Goal: Task Accomplishment & Management: Manage account settings

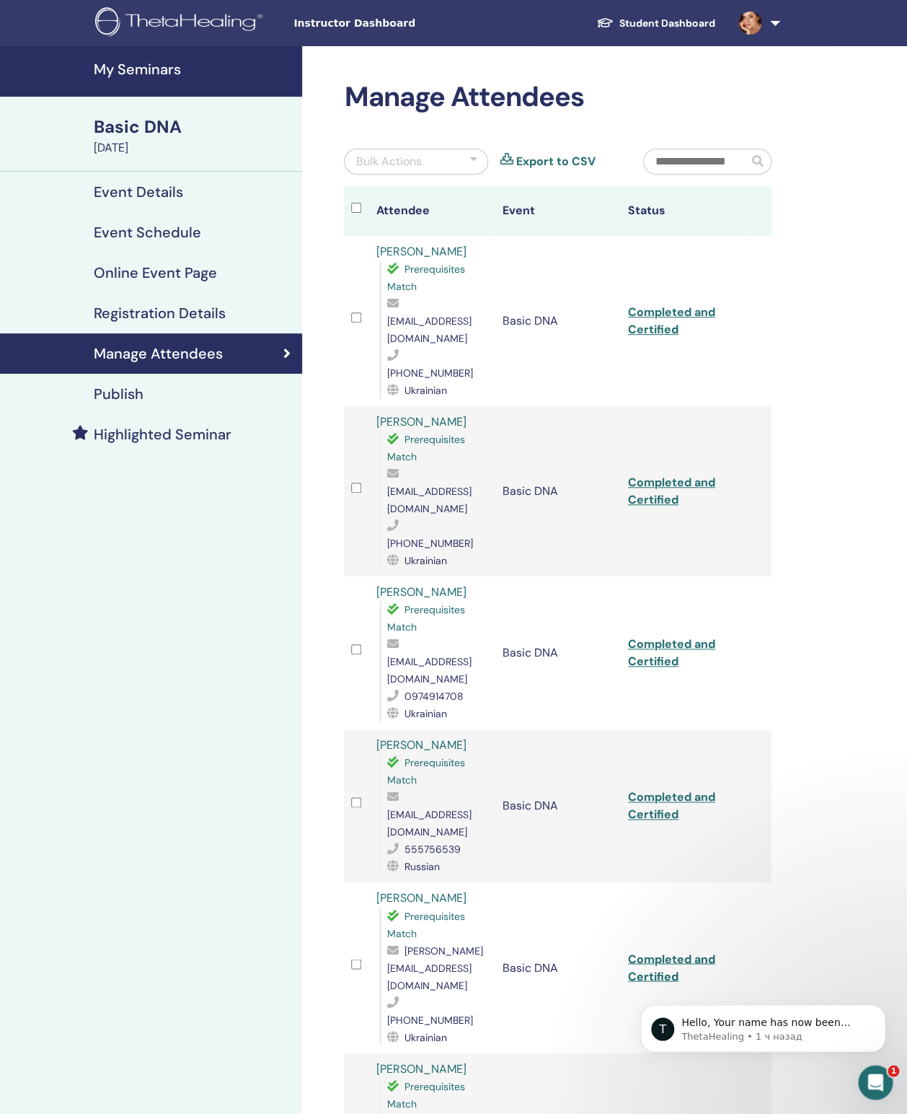
click at [139, 72] on h4 "My Seminars" at bounding box center [194, 69] width 200 height 17
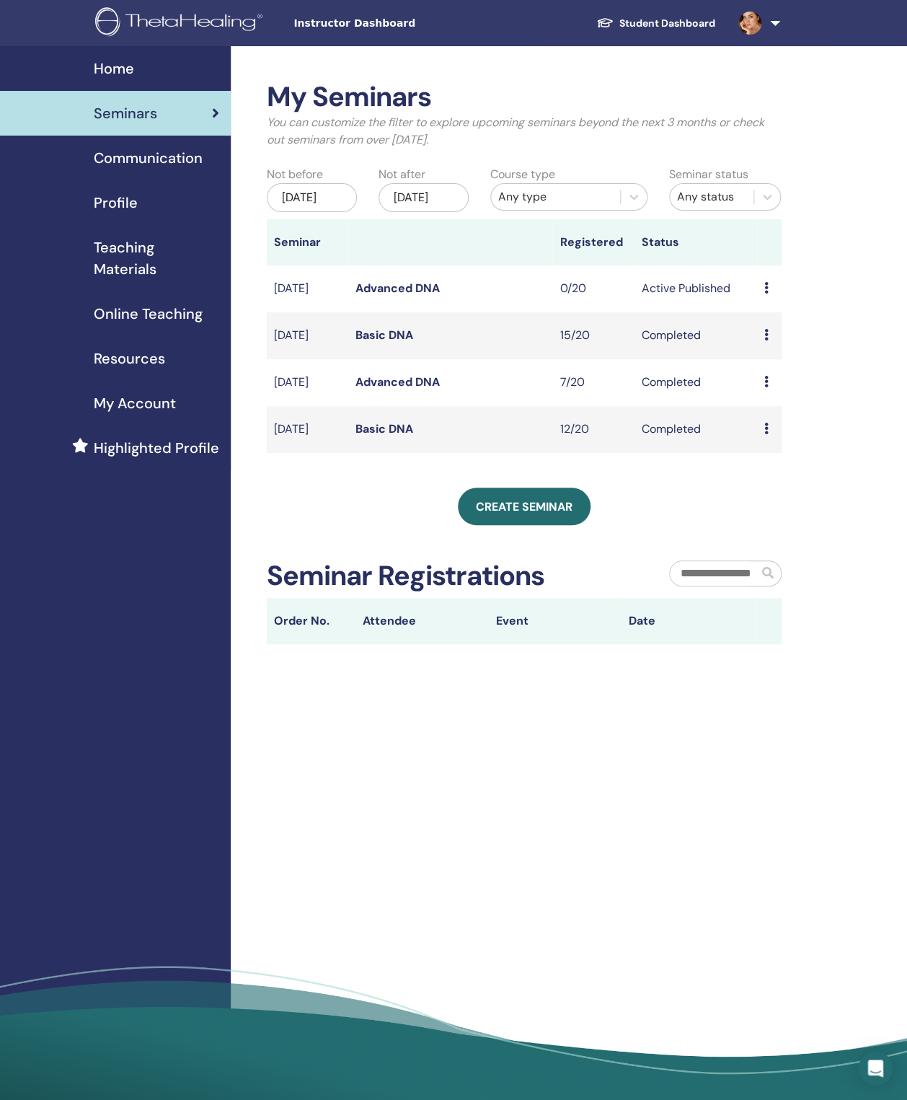
click at [767, 340] on icon at bounding box center [767, 335] width 4 height 12
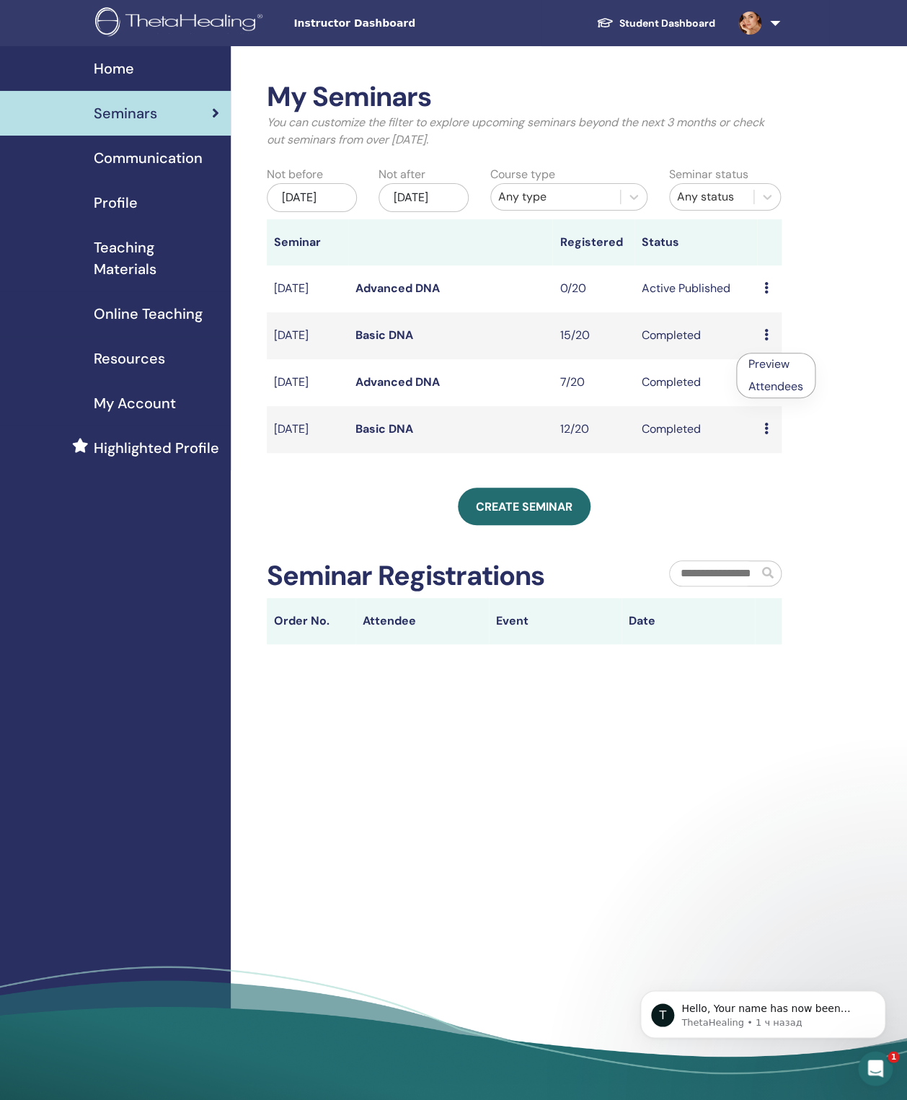
click at [775, 390] on link "Attendees" at bounding box center [776, 386] width 55 height 15
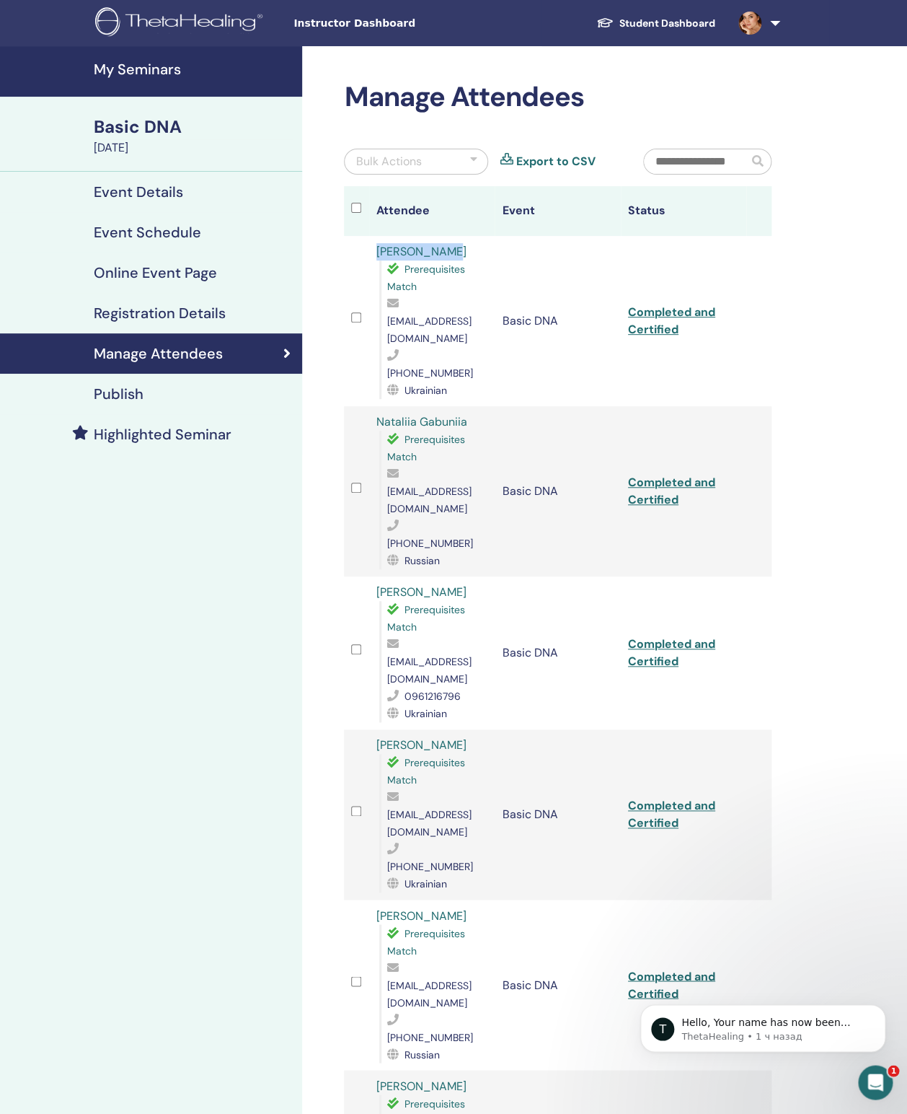
drag, startPoint x: 451, startPoint y: 251, endPoint x: 352, endPoint y: 251, distance: 98.8
click at [352, 251] on tr "[PERSON_NAME] Prerequisites Match [EMAIL_ADDRESS][DOMAIN_NAME] [PHONE_NUMBER] U…" at bounding box center [558, 321] width 428 height 170
copy tr "[PERSON_NAME]"
drag, startPoint x: 475, startPoint y: 356, endPoint x: 363, endPoint y: 352, distance: 111.9
click at [363, 406] on tr "Nataliia Gabuniia Prerequisites Match [EMAIL_ADDRESS][DOMAIN_NAME] [PHONE_NUMBE…" at bounding box center [558, 491] width 428 height 170
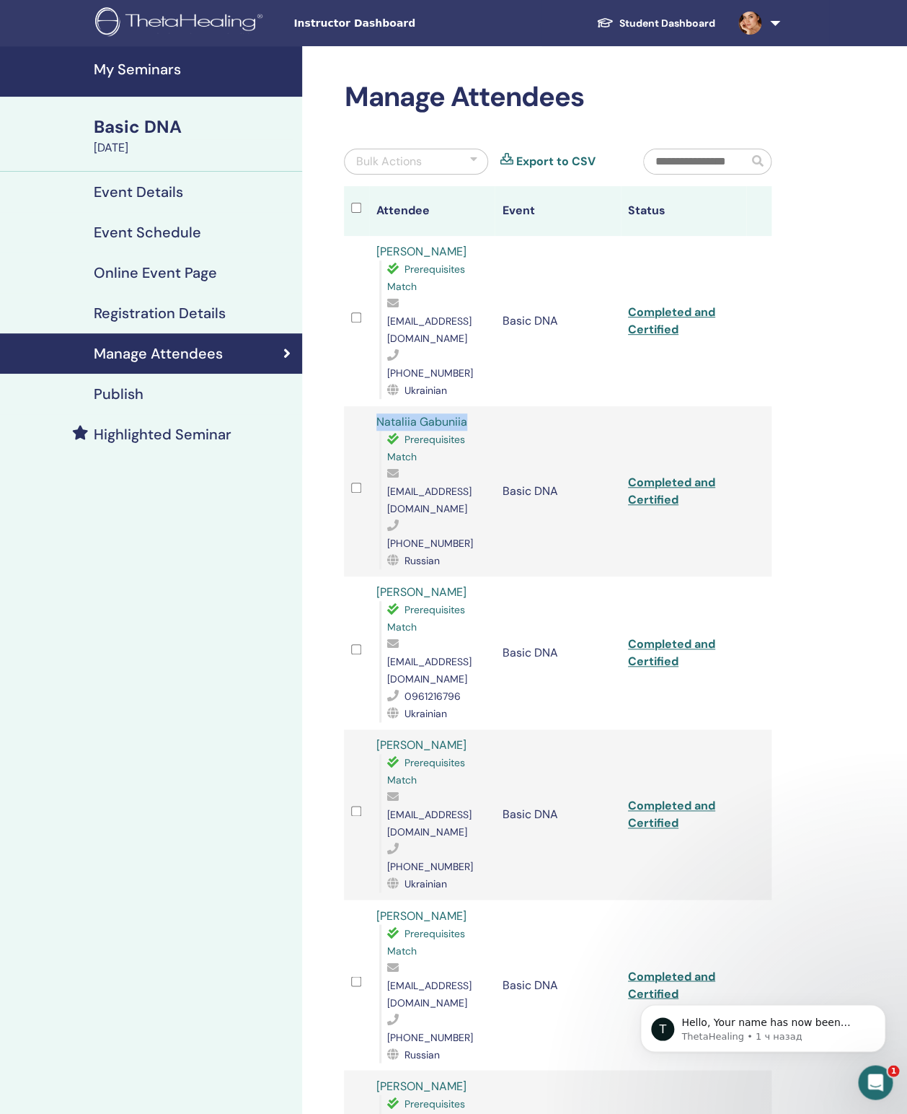
copy tr "Nataliia Gabuniia"
drag, startPoint x: 472, startPoint y: 353, endPoint x: 365, endPoint y: 356, distance: 107.5
click at [365, 406] on tr "Nataliia Gabuniia Prerequisites Match [EMAIL_ADDRESS][DOMAIN_NAME] [PHONE_NUMBE…" at bounding box center [558, 491] width 428 height 170
drag, startPoint x: 469, startPoint y: 356, endPoint x: 372, endPoint y: 353, distance: 96.7
click at [372, 406] on td "Nataliia Gabuniia Prerequisites Match [EMAIL_ADDRESS][DOMAIN_NAME] [PHONE_NUMBE…" at bounding box center [432, 491] width 126 height 170
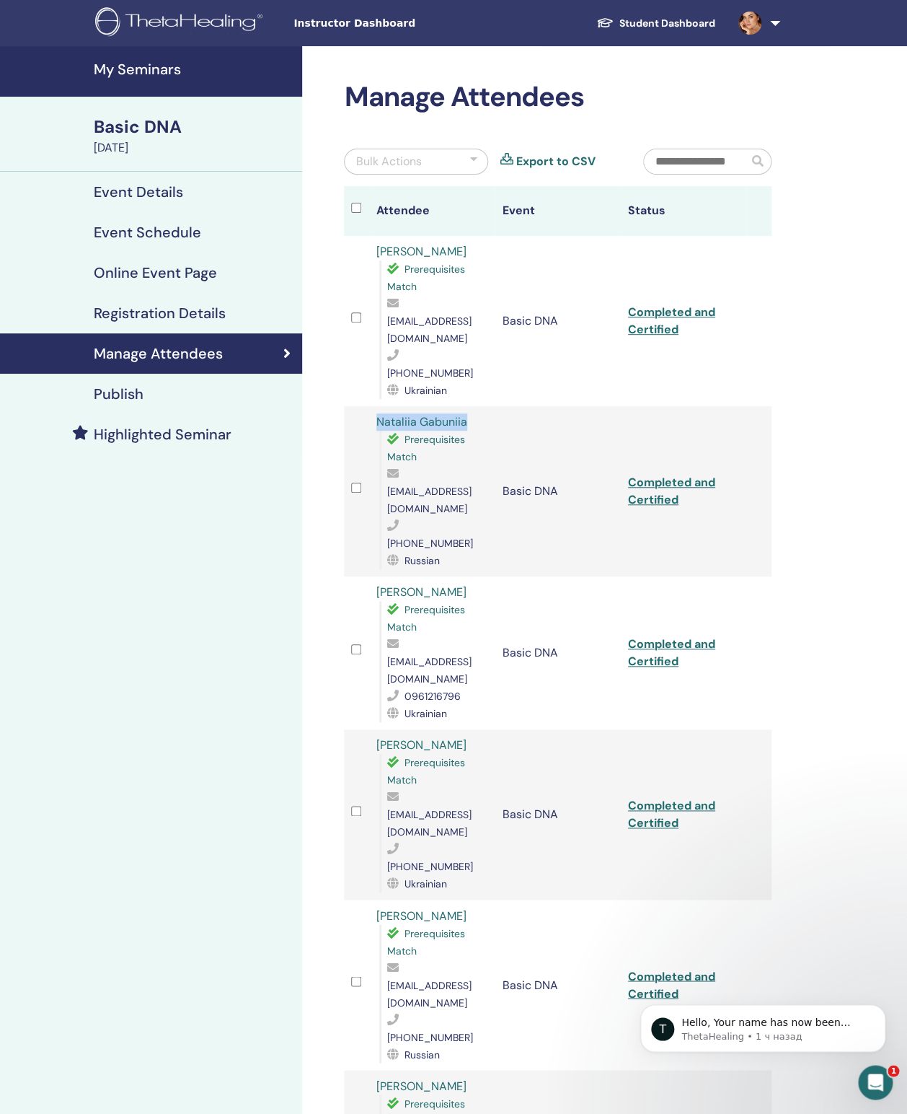
copy link "Nataliia Gabuniia"
drag, startPoint x: 458, startPoint y: 457, endPoint x: 359, endPoint y: 460, distance: 98.9
click at [358, 576] on tr "[PERSON_NAME] Prerequisites Match [EMAIL_ADDRESS][DOMAIN_NAME] 0961216796 Ukrai…" at bounding box center [558, 652] width 428 height 153
copy tr "[PERSON_NAME]"
drag, startPoint x: 452, startPoint y: 573, endPoint x: 372, endPoint y: 573, distance: 79.3
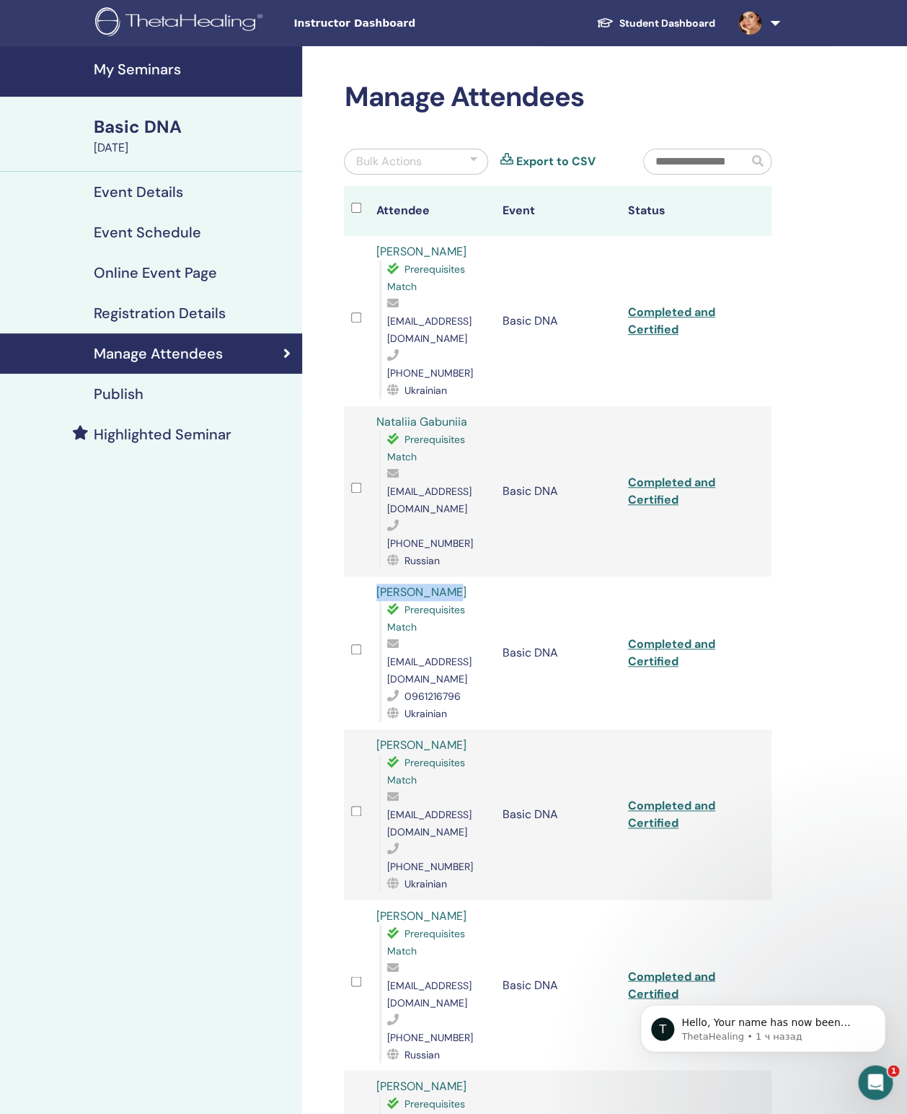
click at [372, 729] on td "[PERSON_NAME] Prerequisites Match [EMAIL_ADDRESS][DOMAIN_NAME] [PHONE_NUMBER] U…" at bounding box center [432, 814] width 126 height 170
copy link "[PERSON_NAME]"
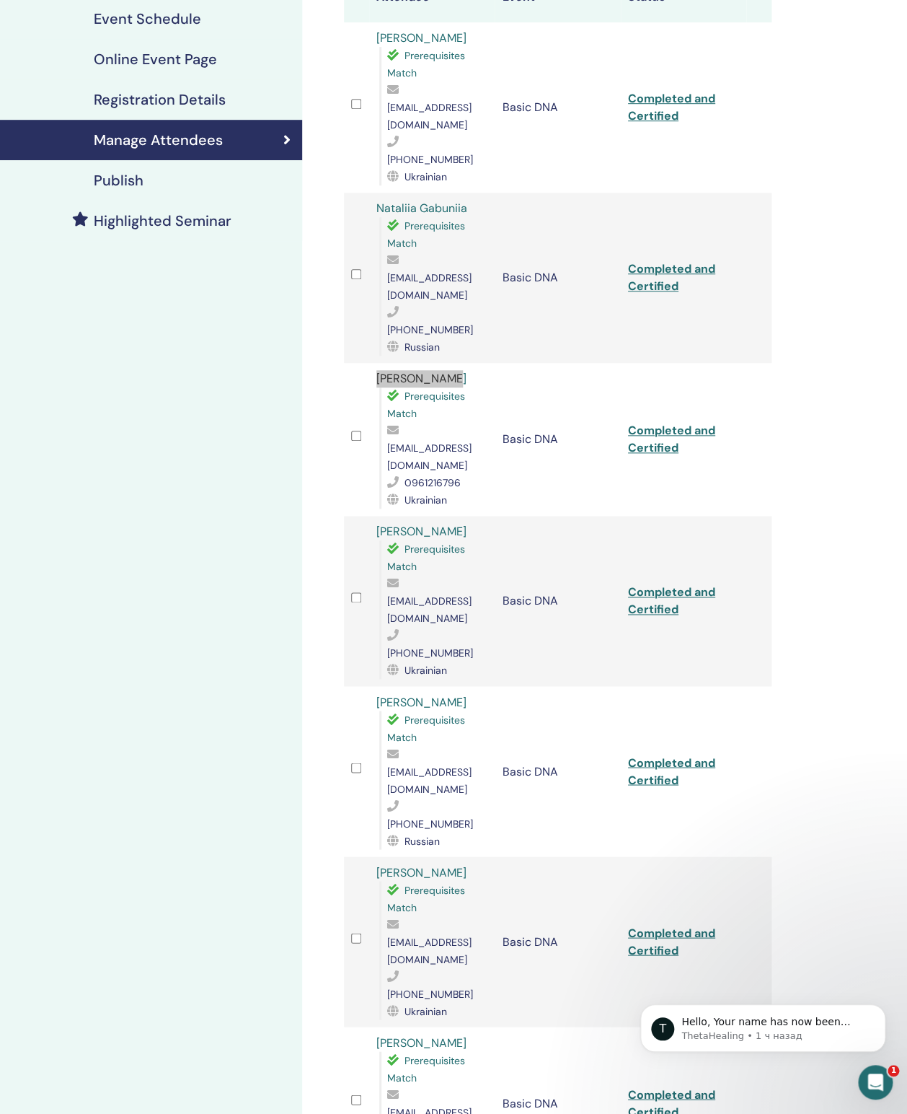
scroll to position [214, 0]
drag, startPoint x: 450, startPoint y: 461, endPoint x: 369, endPoint y: 457, distance: 81.6
click at [369, 685] on td "[PERSON_NAME] Prerequisites Match [EMAIL_ADDRESS][DOMAIN_NAME] [PHONE_NUMBER] R…" at bounding box center [432, 770] width 126 height 170
copy link "[PERSON_NAME]"
drag, startPoint x: 478, startPoint y: 562, endPoint x: 374, endPoint y: 558, distance: 104.7
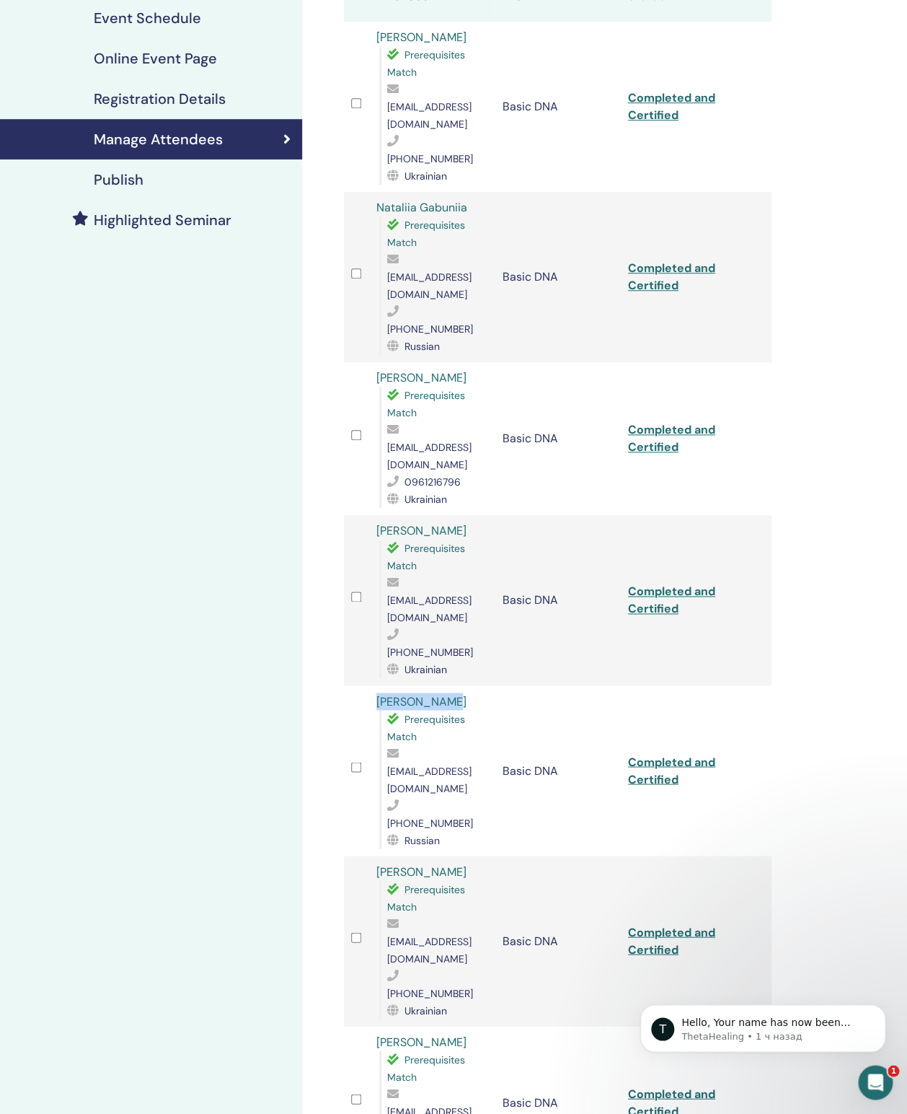
click at [377, 863] on div "[PERSON_NAME] Prerequisites Match [EMAIL_ADDRESS][DOMAIN_NAME] [PHONE_NUMBER] U…" at bounding box center [432, 941] width 111 height 156
copy link "[PERSON_NAME]"
drag, startPoint x: 444, startPoint y: 679, endPoint x: 374, endPoint y: 677, distance: 70.0
click at [377, 1033] on div "[PERSON_NAME] Prerequisites Match [EMAIL_ADDRESS][DOMAIN_NAME] 0687959573 Ukrai…" at bounding box center [432, 1102] width 111 height 138
copy link "[PERSON_NAME]"
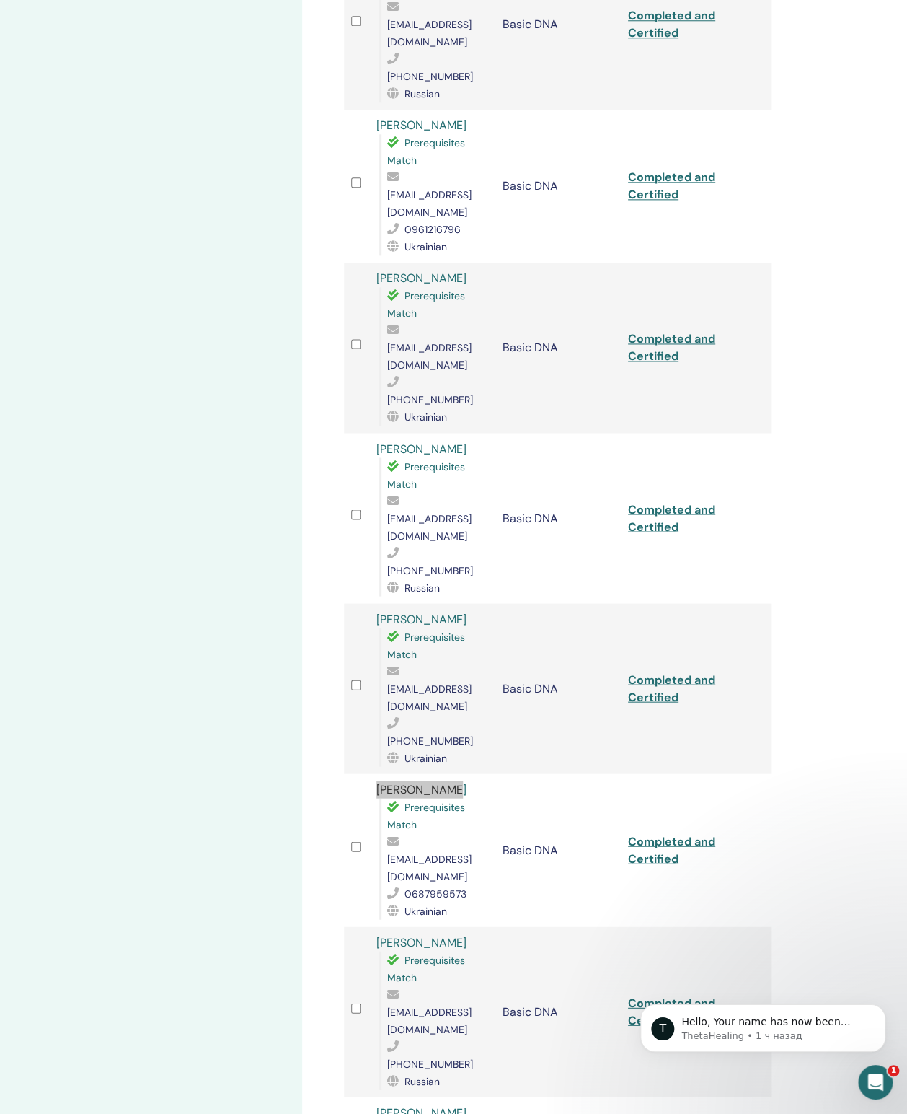
scroll to position [467, 0]
drag, startPoint x: 461, startPoint y: 527, endPoint x: 374, endPoint y: 527, distance: 86.6
click at [377, 933] on div "[PERSON_NAME] Prerequisites Match [EMAIL_ADDRESS][DOMAIN_NAME] [PHONE_NUMBER] R…" at bounding box center [432, 1011] width 111 height 156
copy link "[PERSON_NAME]"
drag, startPoint x: 468, startPoint y: 630, endPoint x: 356, endPoint y: 630, distance: 112.5
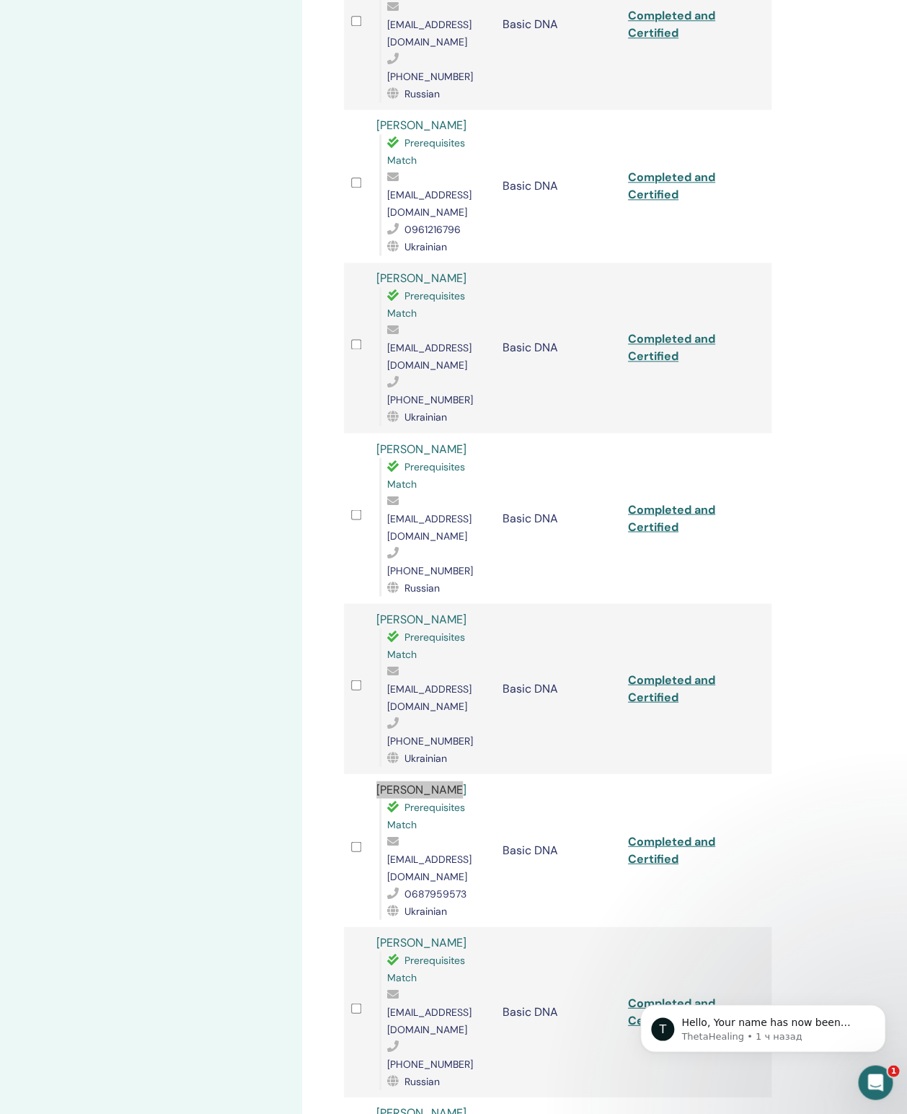
copy tr "[PERSON_NAME]"
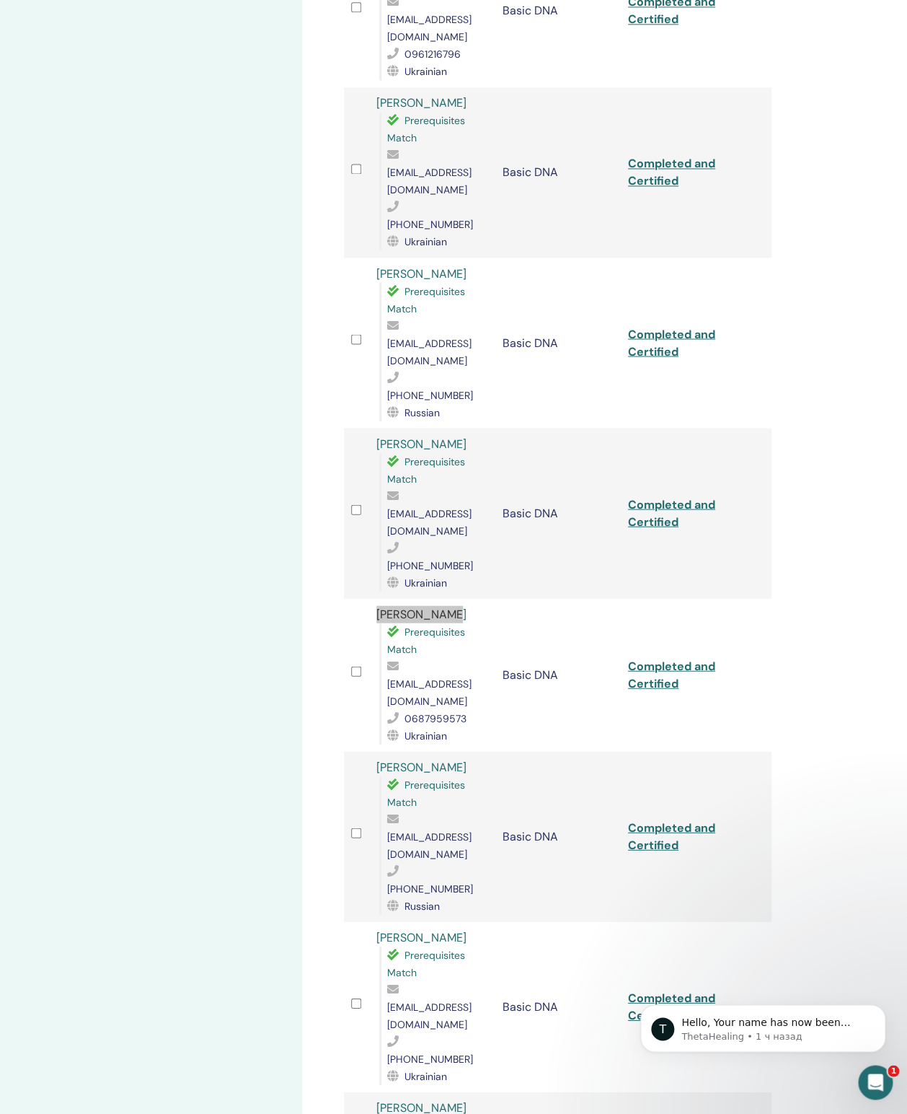
scroll to position [656, 0]
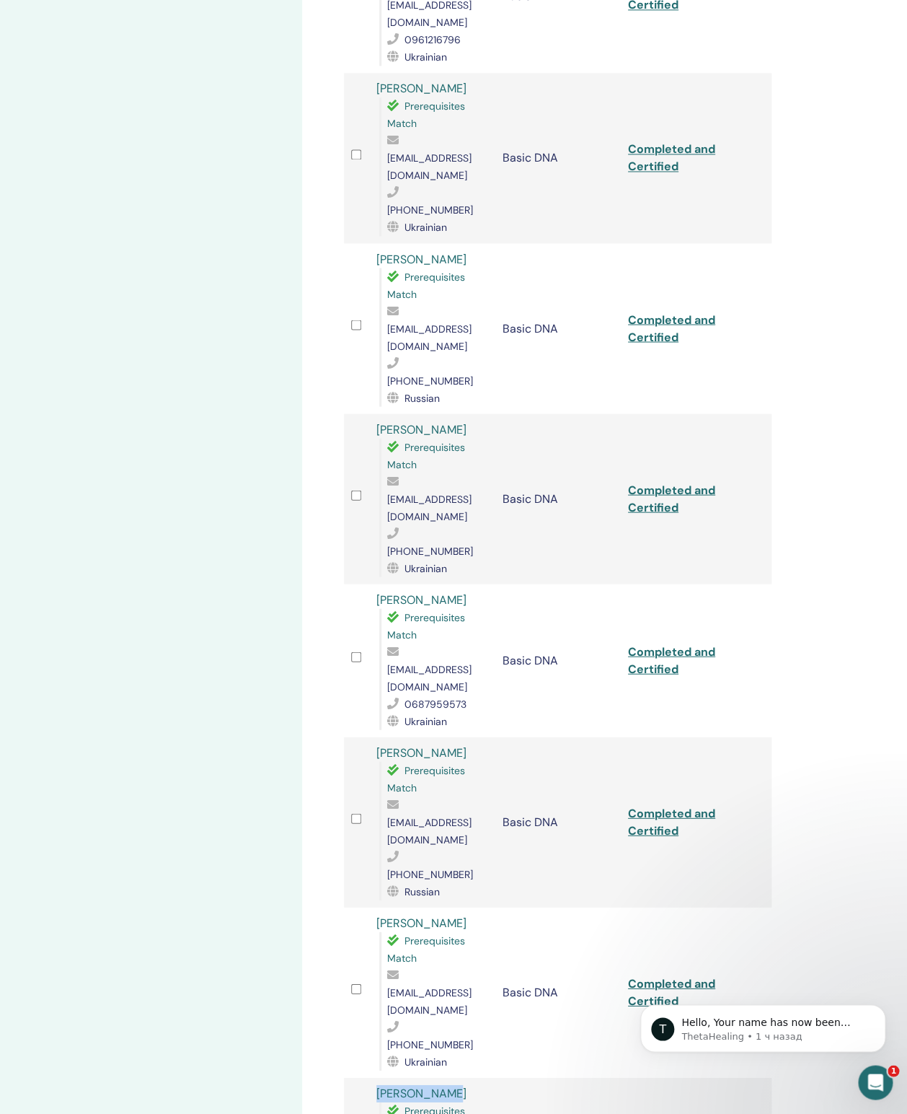
drag, startPoint x: 446, startPoint y: 541, endPoint x: 371, endPoint y: 540, distance: 74.3
drag, startPoint x: 483, startPoint y: 640, endPoint x: 374, endPoint y: 645, distance: 109.0
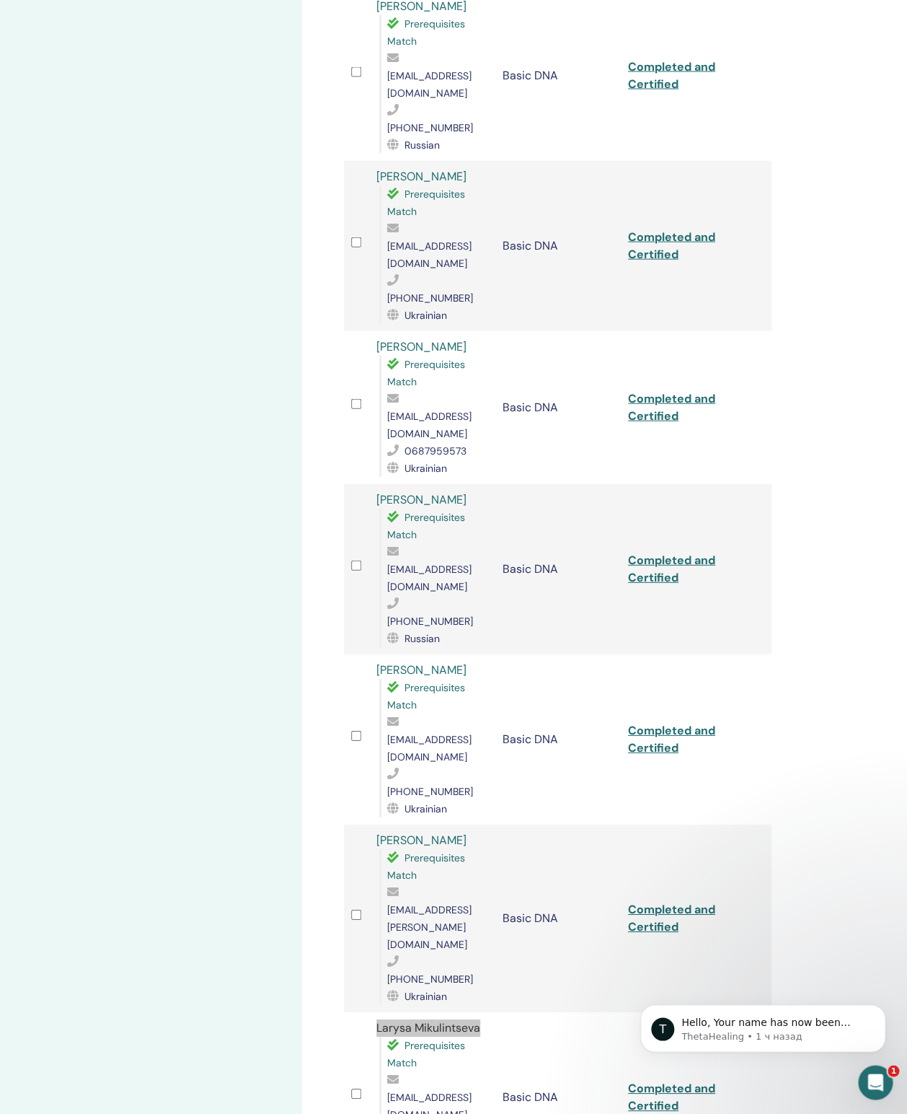
drag, startPoint x: 462, startPoint y: 490, endPoint x: 372, endPoint y: 490, distance: 90.2
drag, startPoint x: 441, startPoint y: 591, endPoint x: 374, endPoint y: 591, distance: 67.1
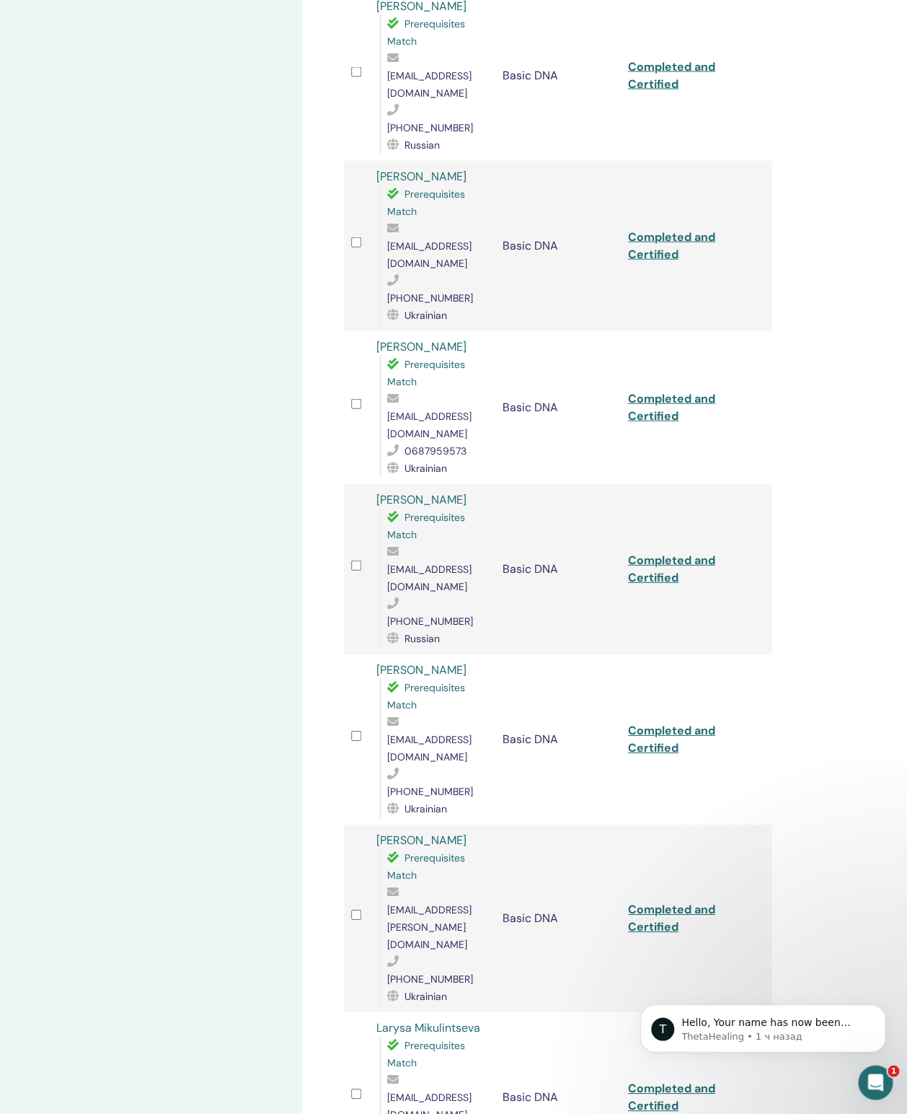
drag, startPoint x: 476, startPoint y: 692, endPoint x: 374, endPoint y: 695, distance: 101.7
drag, startPoint x: 468, startPoint y: 808, endPoint x: 364, endPoint y: 812, distance: 104.7
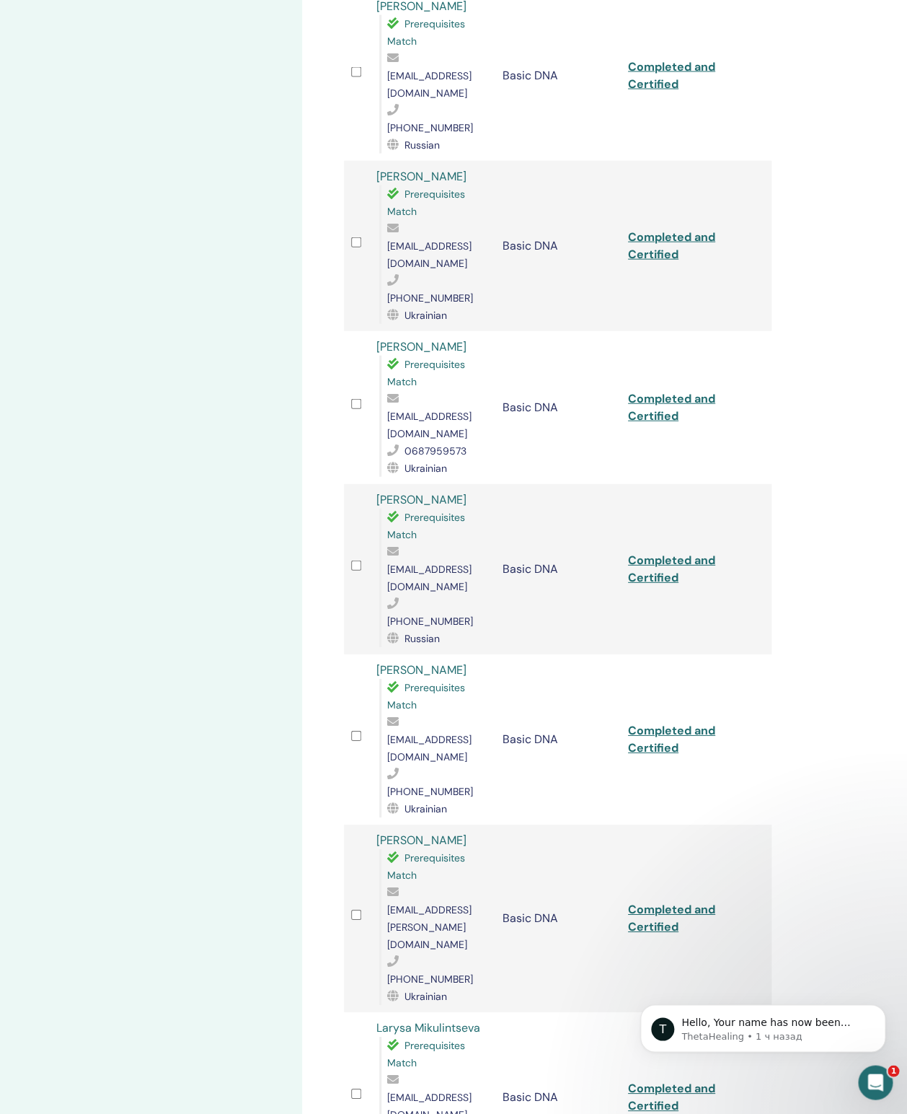
drag, startPoint x: 473, startPoint y: 808, endPoint x: 364, endPoint y: 810, distance: 109.7
drag, startPoint x: 457, startPoint y: 811, endPoint x: 356, endPoint y: 797, distance: 101.2
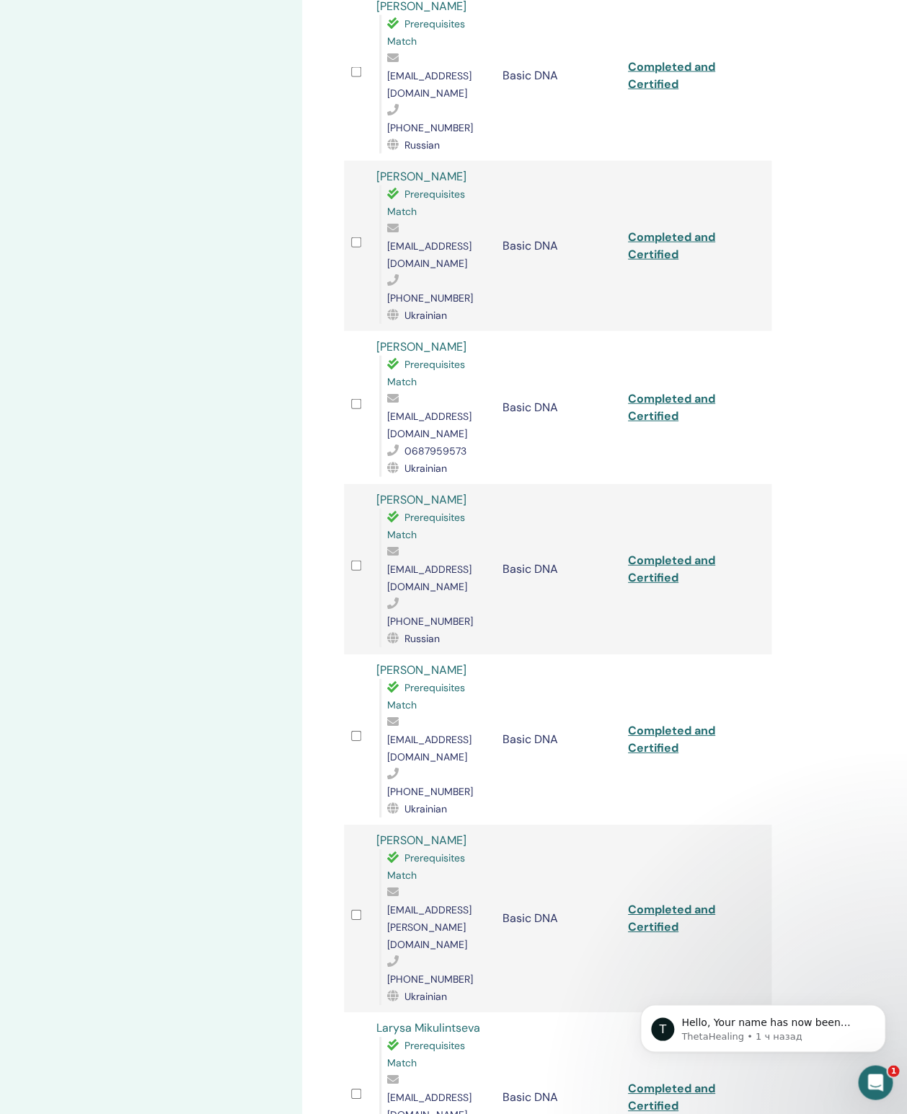
drag, startPoint x: 440, startPoint y: 882, endPoint x: 404, endPoint y: 881, distance: 36.1
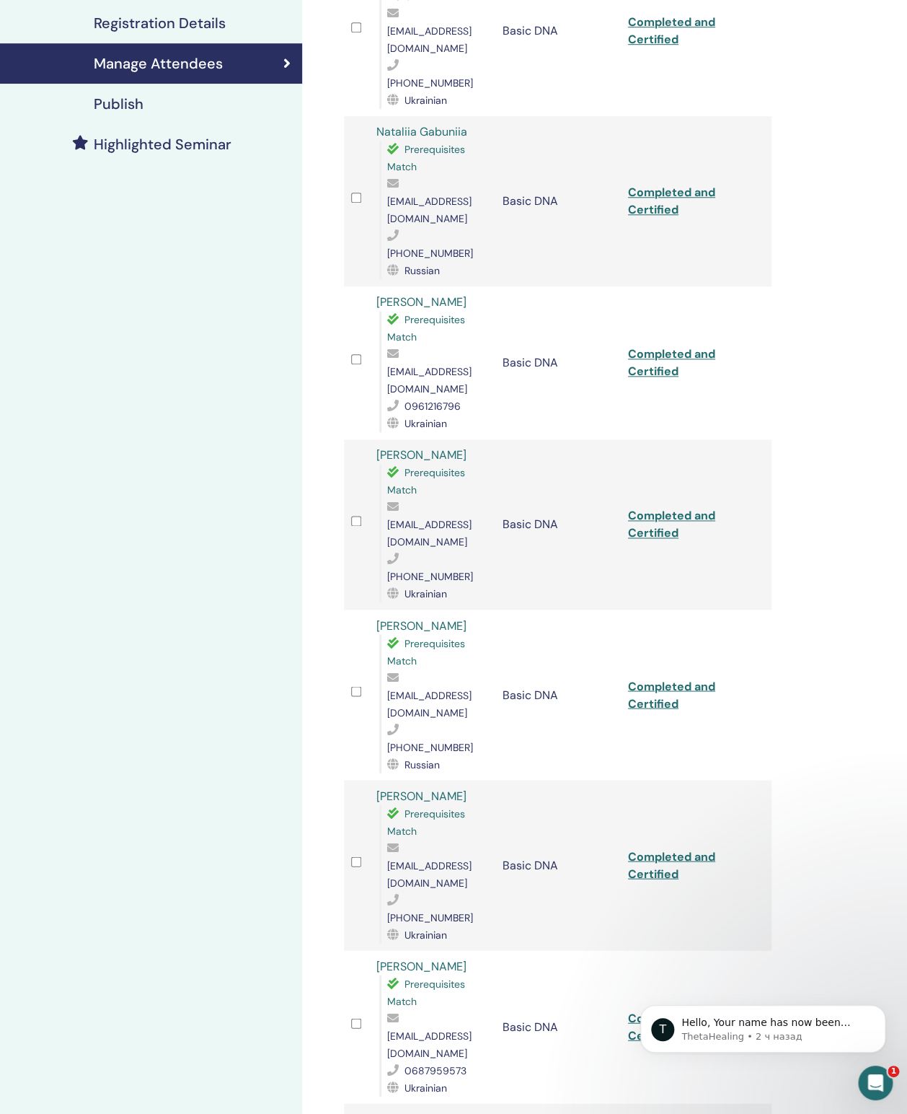
scroll to position [328, 0]
